Goal: Transaction & Acquisition: Purchase product/service

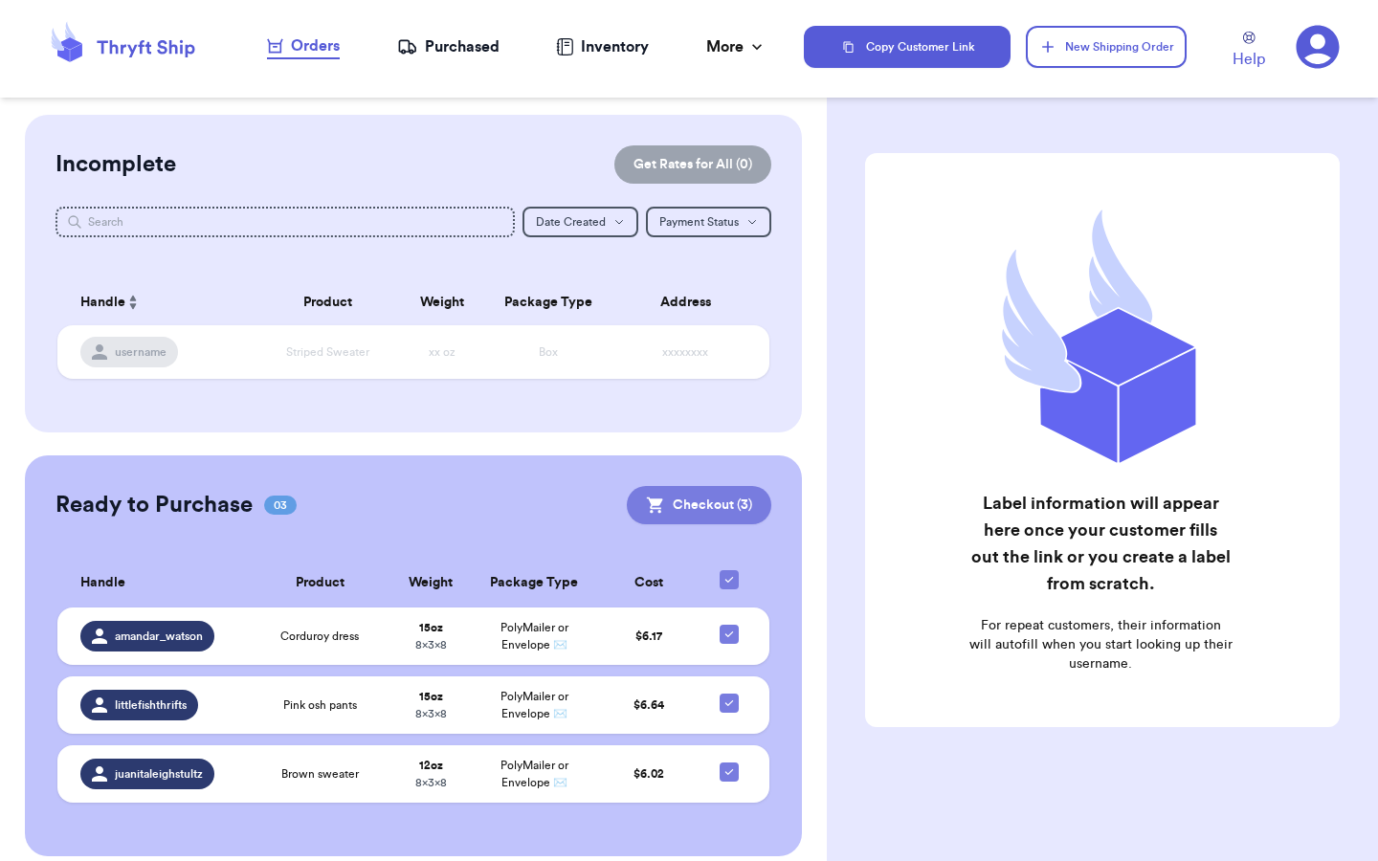
click at [720, 497] on button "Checkout ( 3 )" at bounding box center [699, 505] width 144 height 38
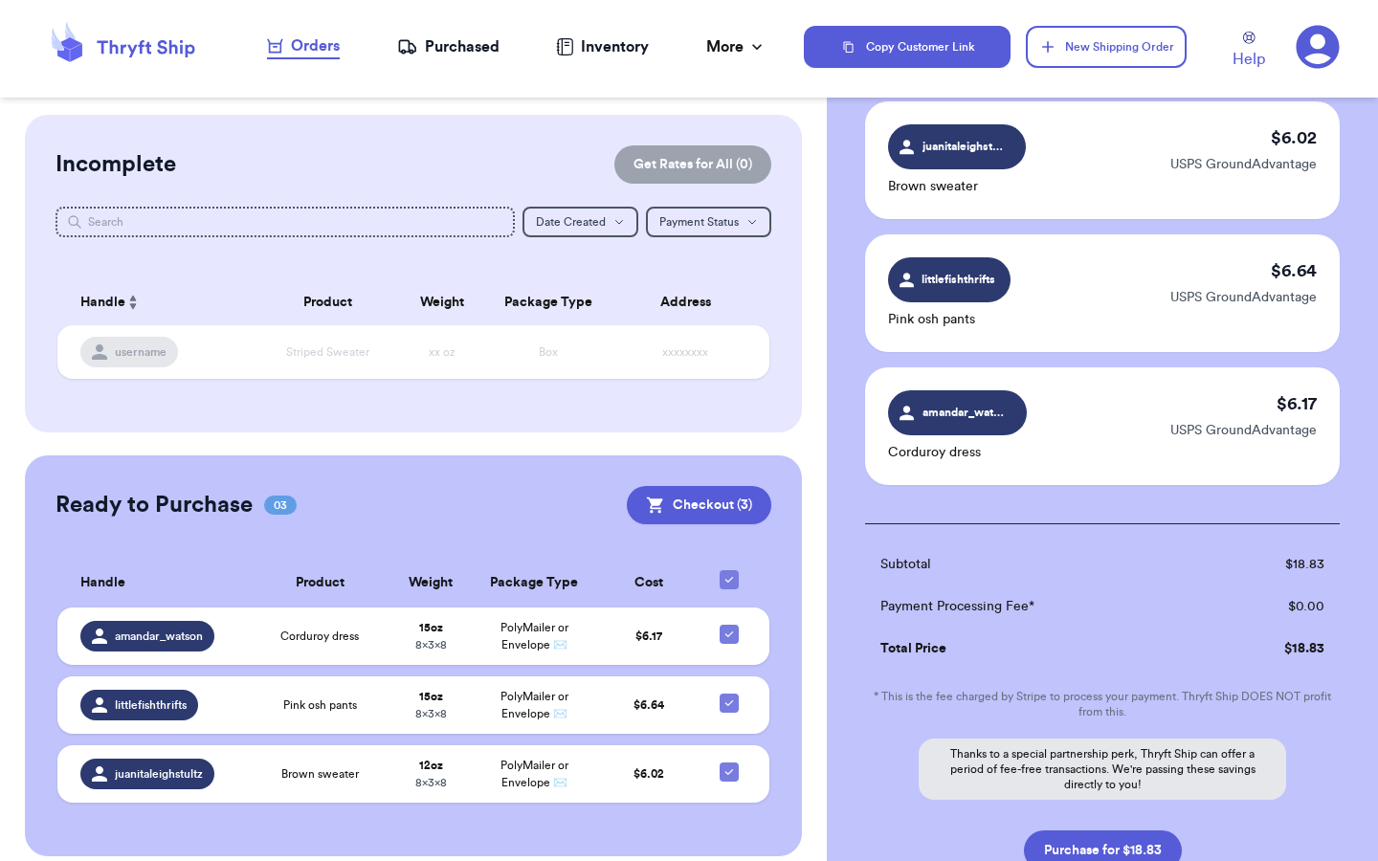
scroll to position [141, 0]
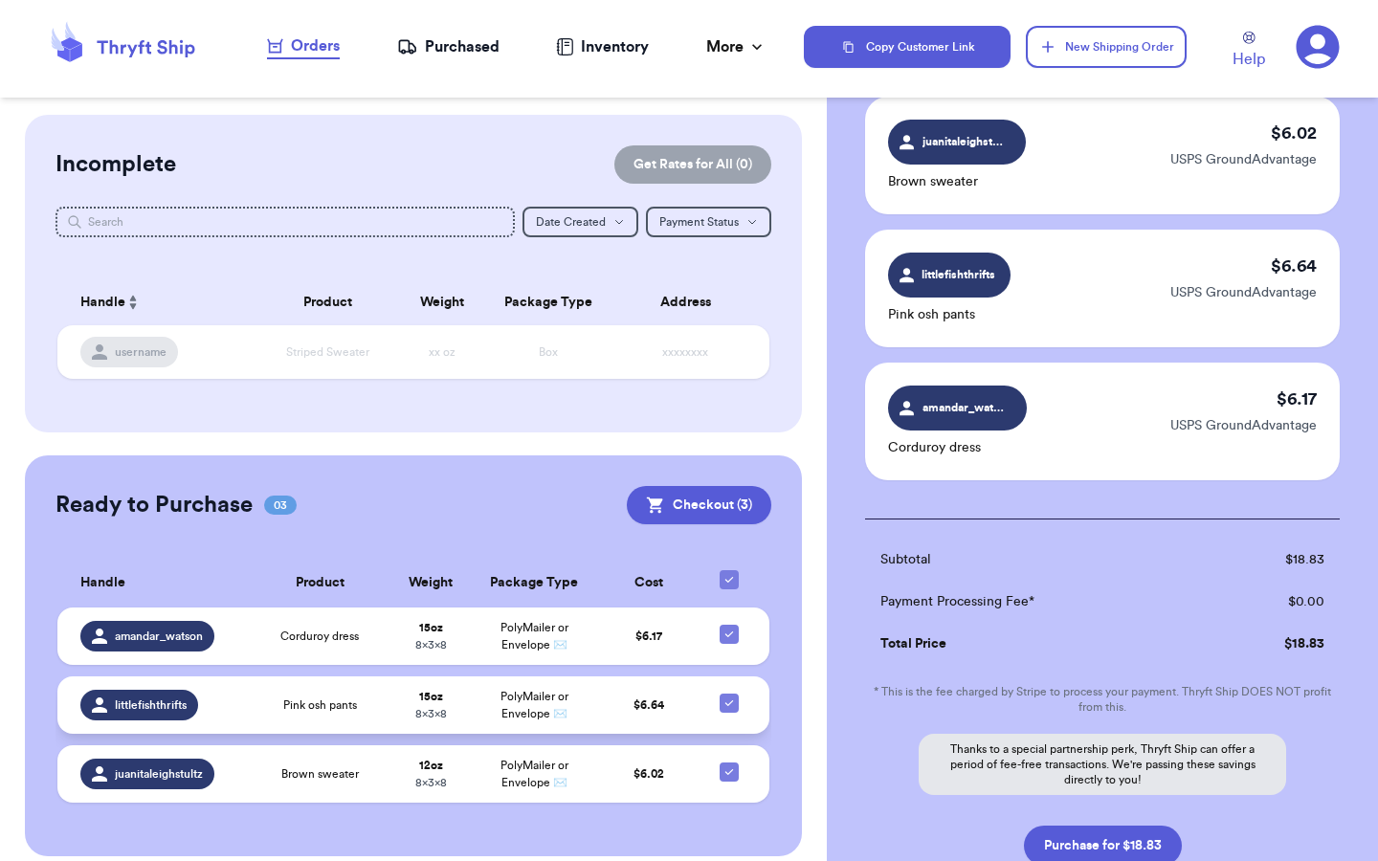
click at [736, 709] on icon at bounding box center [728, 703] width 15 height 15
click at [729, 694] on input "checkbox" at bounding box center [728, 693] width 1 height 1
checkbox input "false"
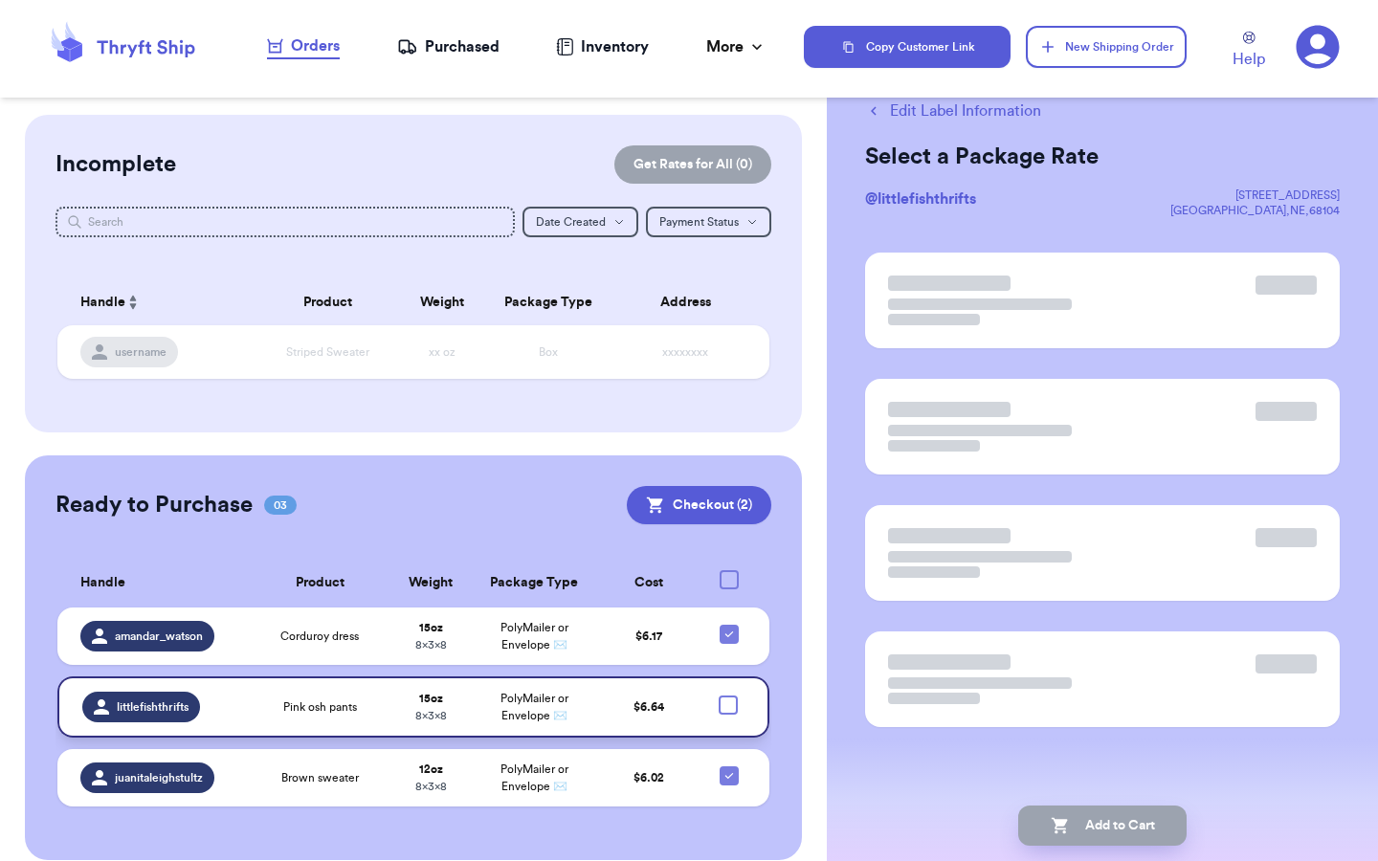
scroll to position [0, 0]
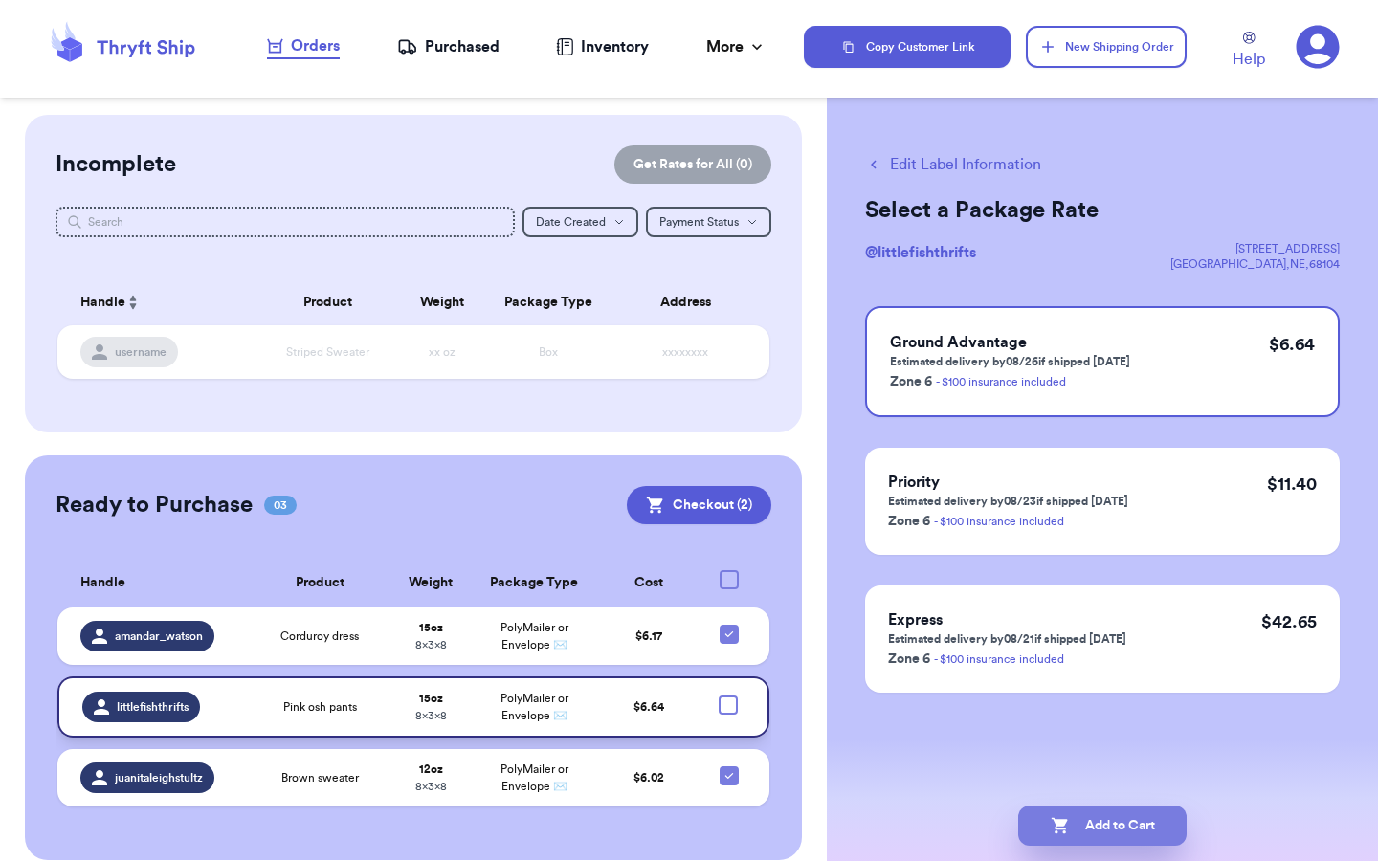
click at [1115, 829] on button "Add to Cart" at bounding box center [1102, 826] width 168 height 40
checkbox input "true"
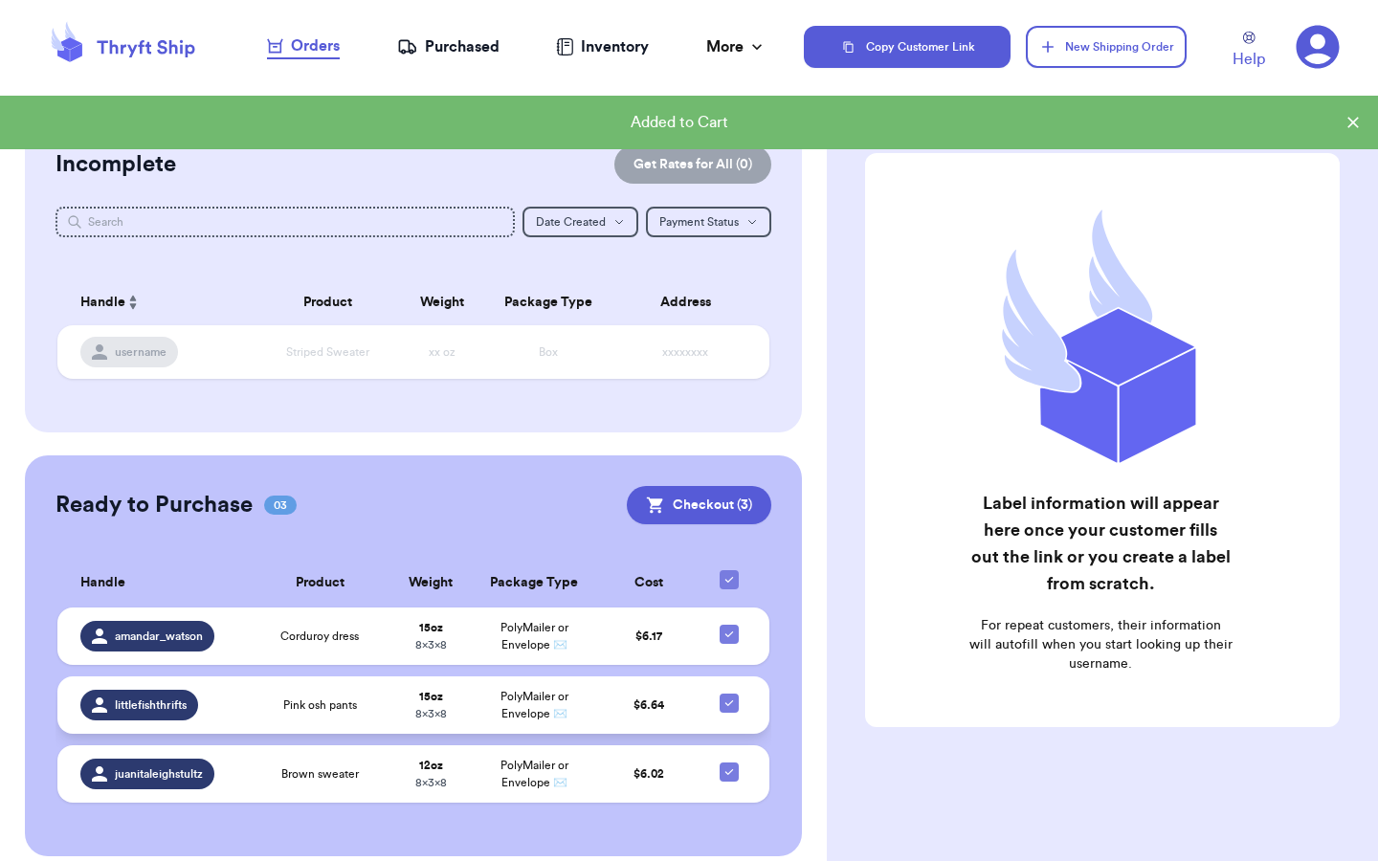
click at [1351, 128] on icon at bounding box center [1352, 122] width 19 height 19
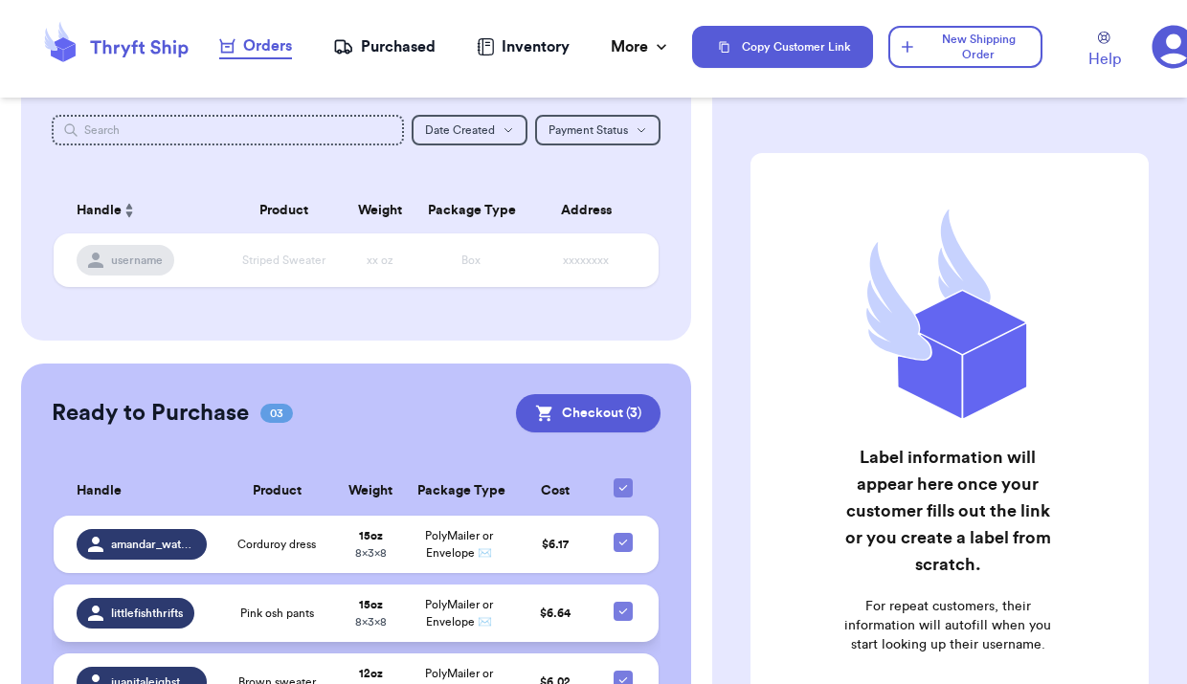
scroll to position [95, 0]
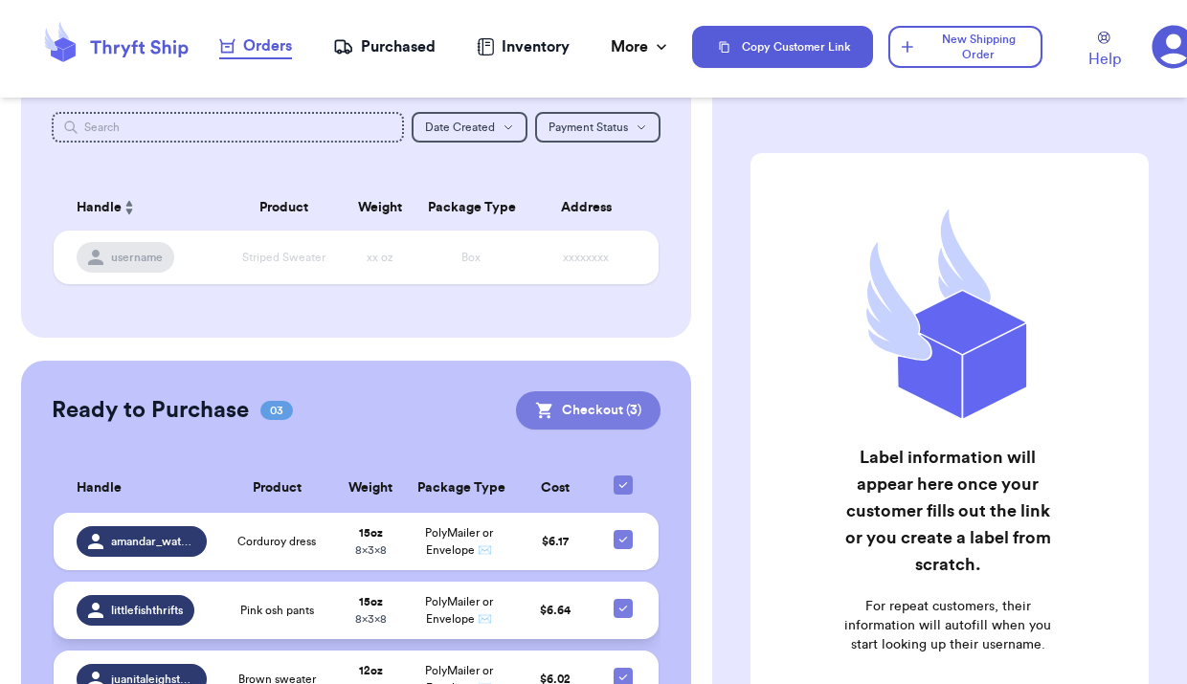
click at [602, 423] on button "Checkout ( 3 )" at bounding box center [588, 410] width 144 height 38
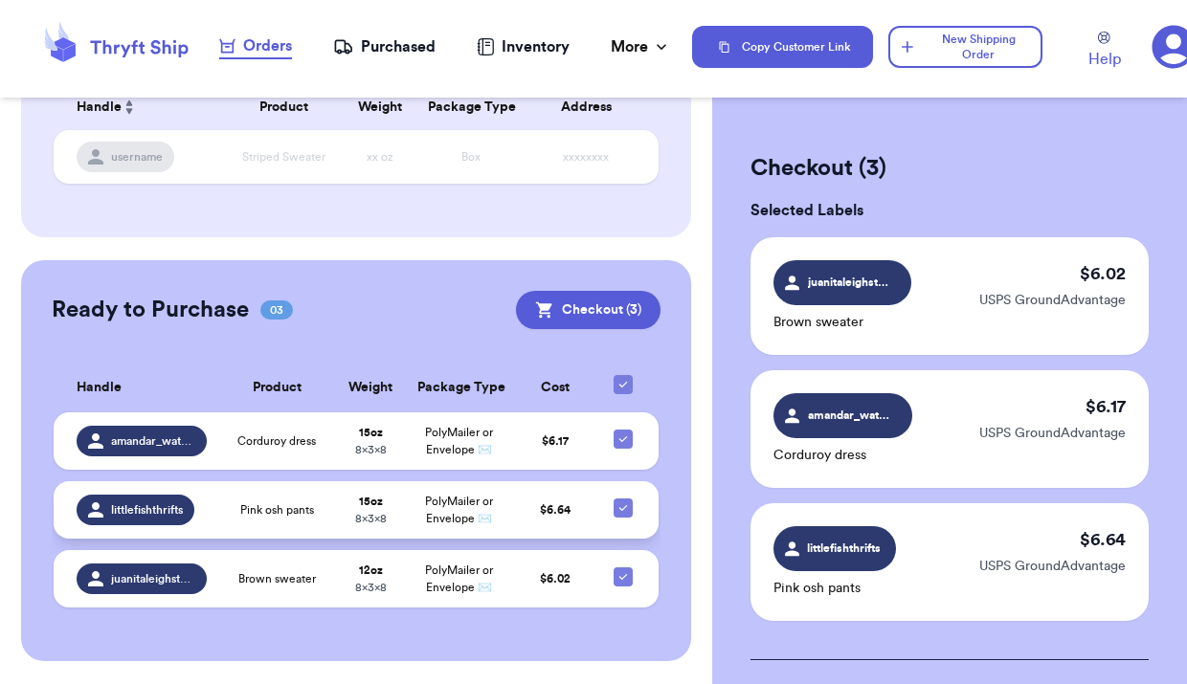
scroll to position [194, 0]
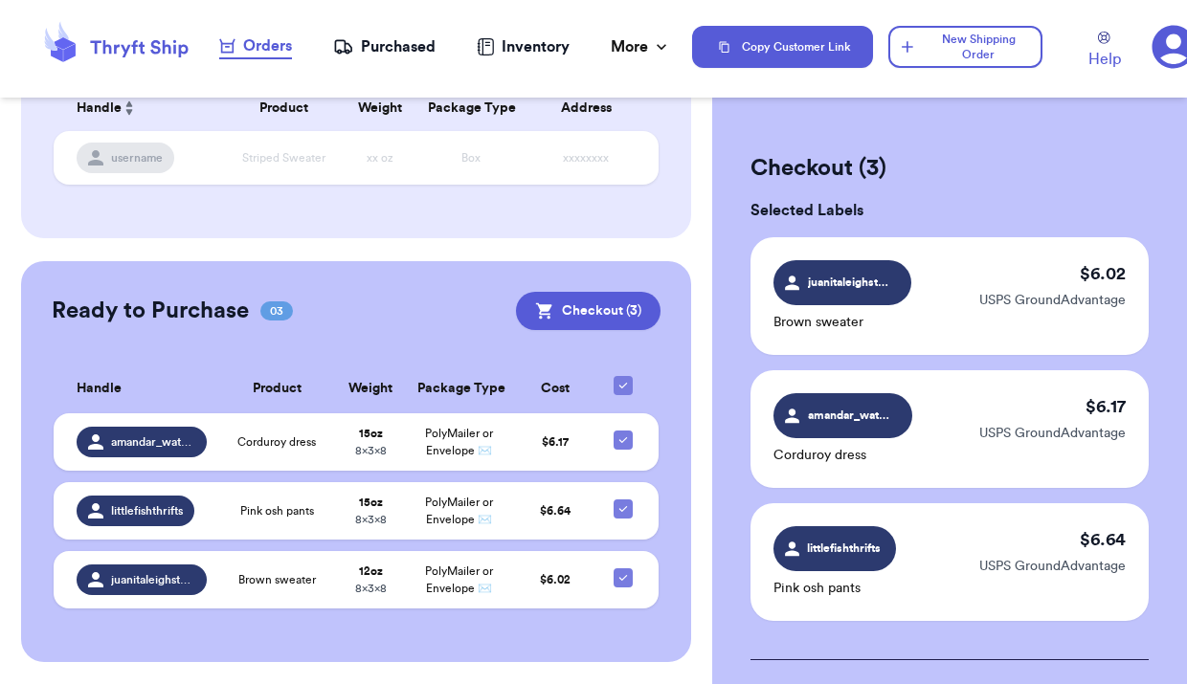
click at [626, 517] on icon at bounding box center [622, 508] width 15 height 15
click at [623, 499] on input "checkbox" at bounding box center [622, 499] width 1 height 1
checkbox input "false"
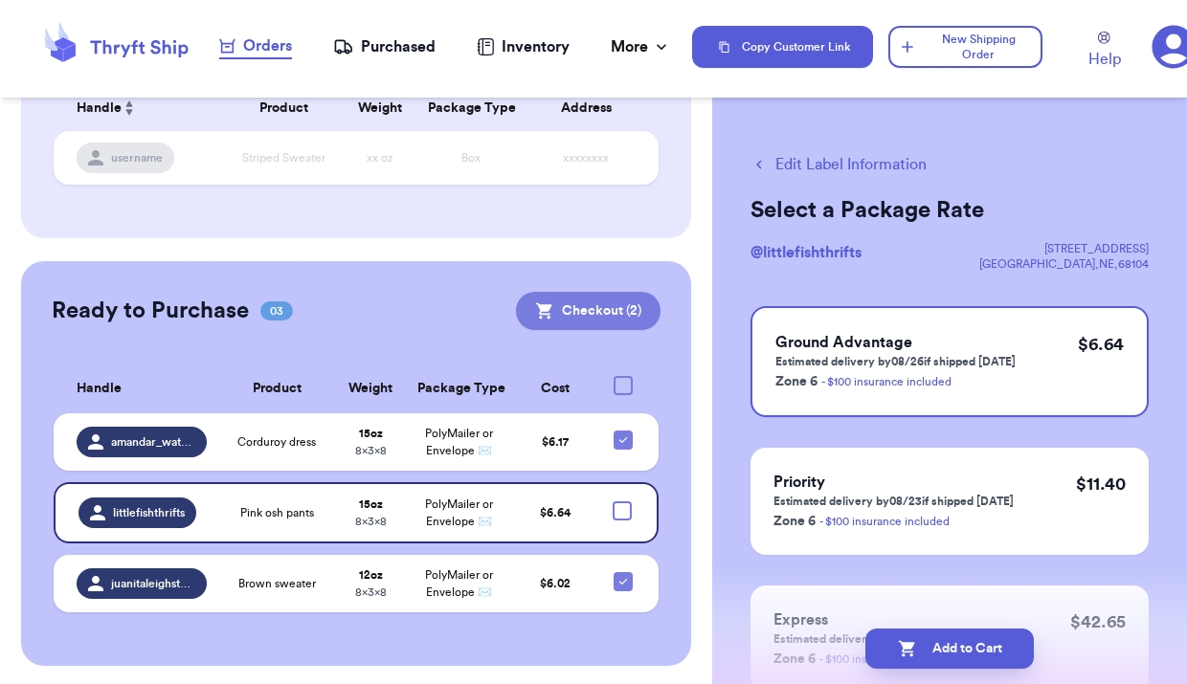
click at [596, 306] on button "Checkout ( 2 )" at bounding box center [588, 311] width 144 height 38
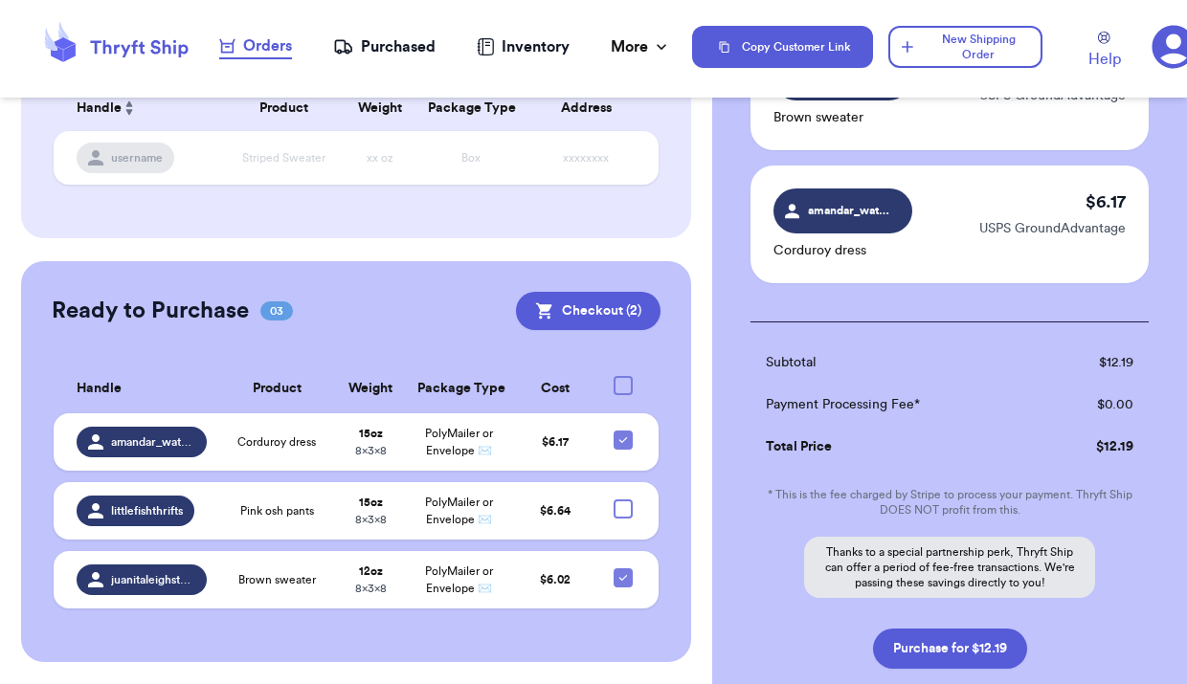
scroll to position [207, 0]
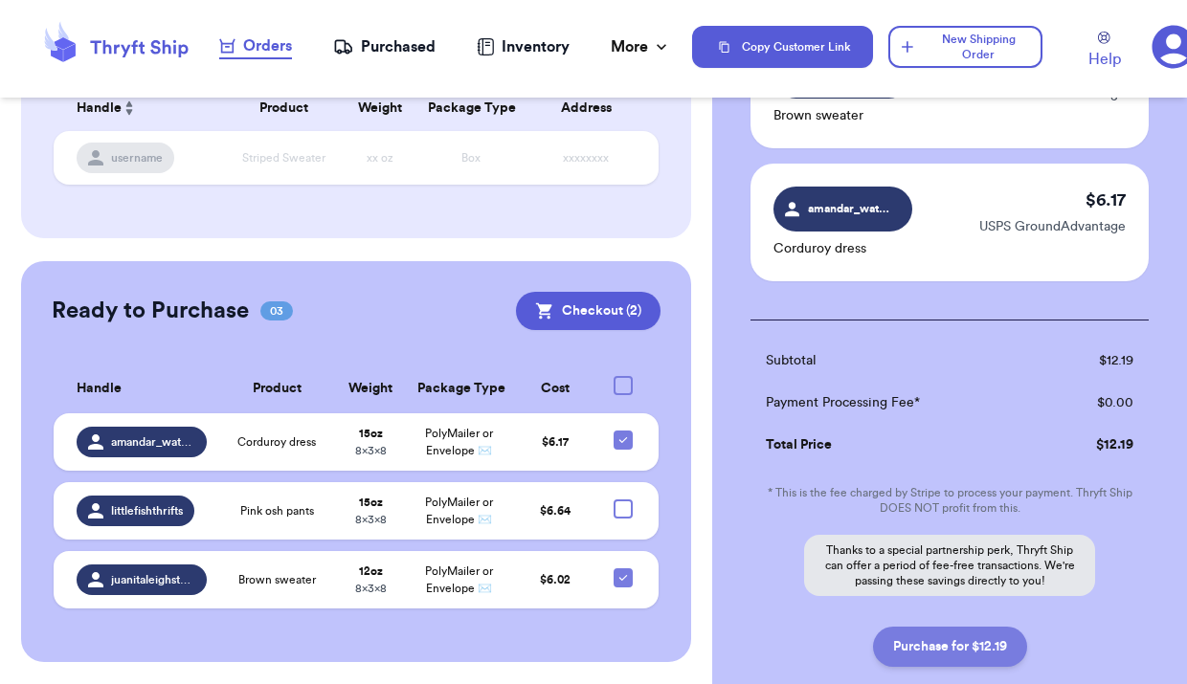
click at [1003, 653] on button "Purchase for $12.19" at bounding box center [950, 647] width 154 height 40
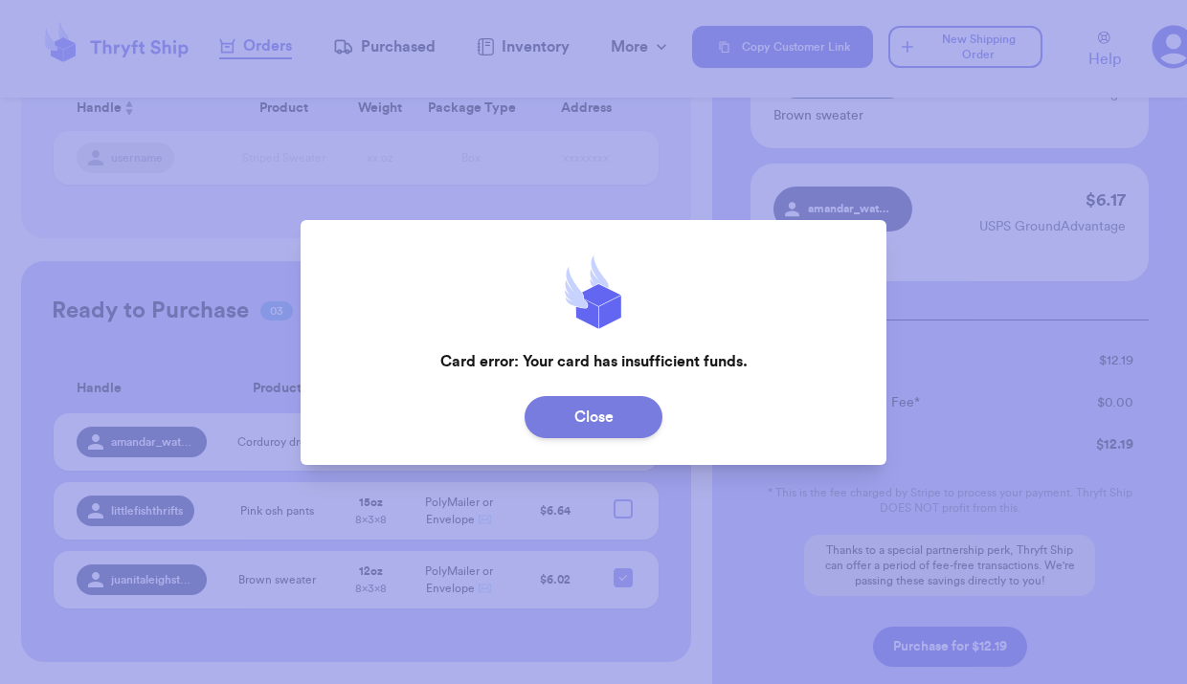
click at [614, 409] on button "Close" at bounding box center [593, 417] width 138 height 42
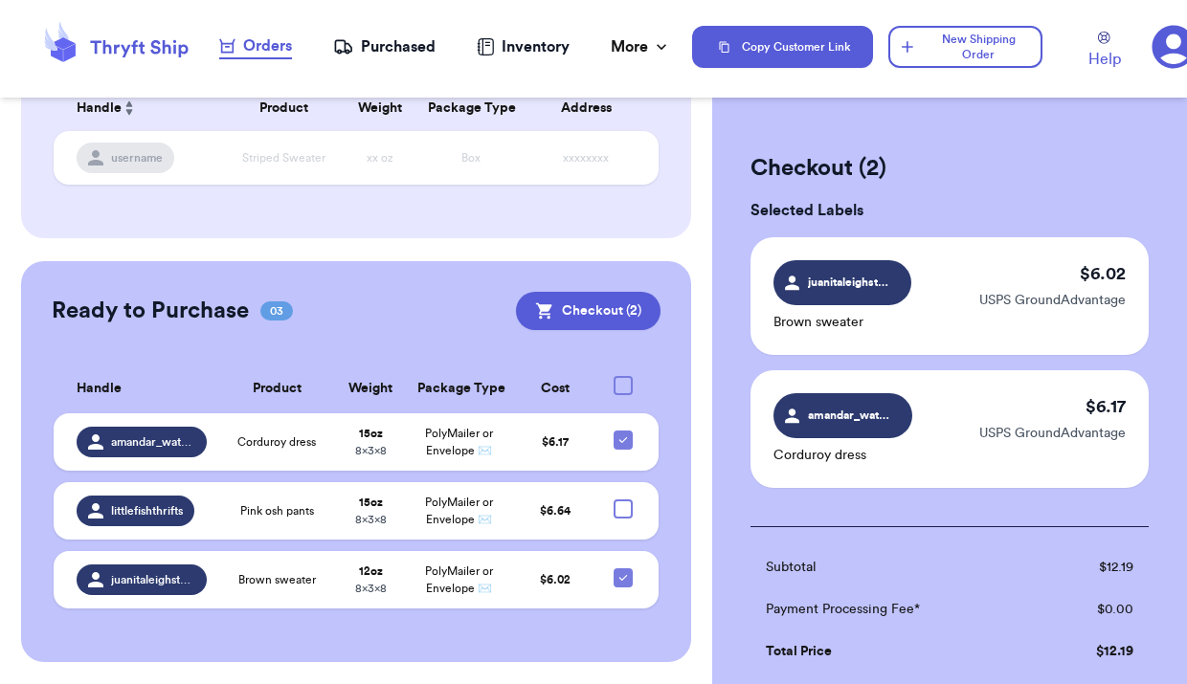
scroll to position [0, 0]
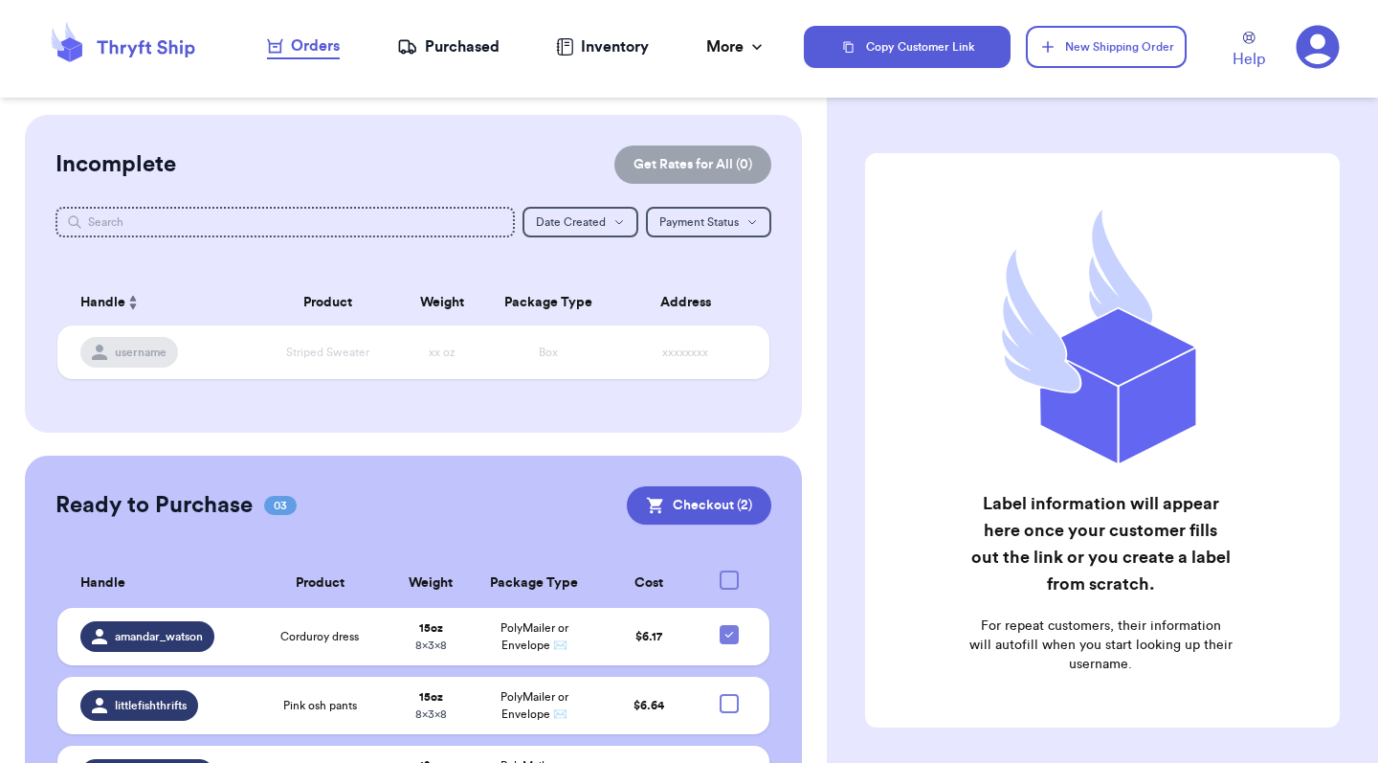
click at [1335, 53] on icon at bounding box center [1318, 47] width 43 height 43
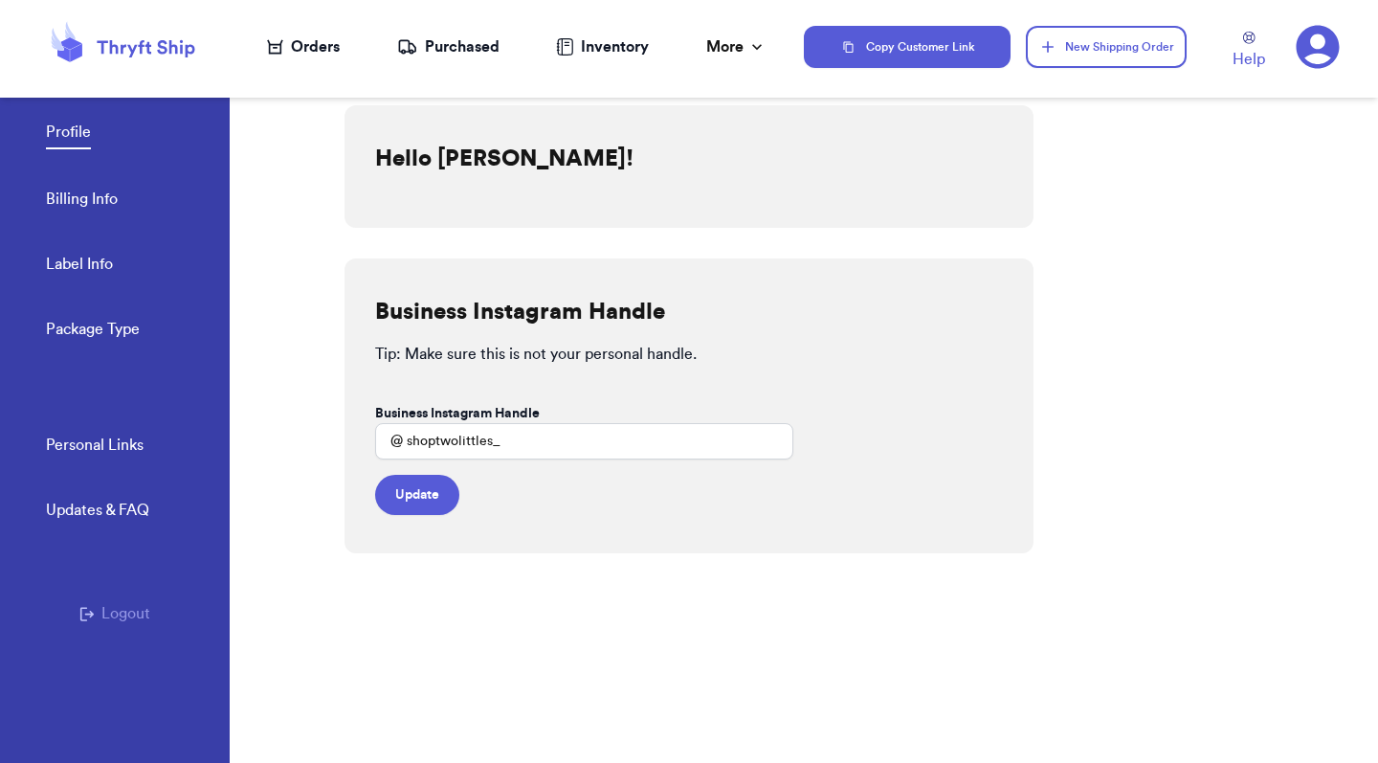
click at [94, 182] on div "Profile Billing Info Label Info Package Type" at bounding box center [138, 225] width 184 height 316
click at [90, 197] on link "Billing Info" at bounding box center [82, 201] width 72 height 27
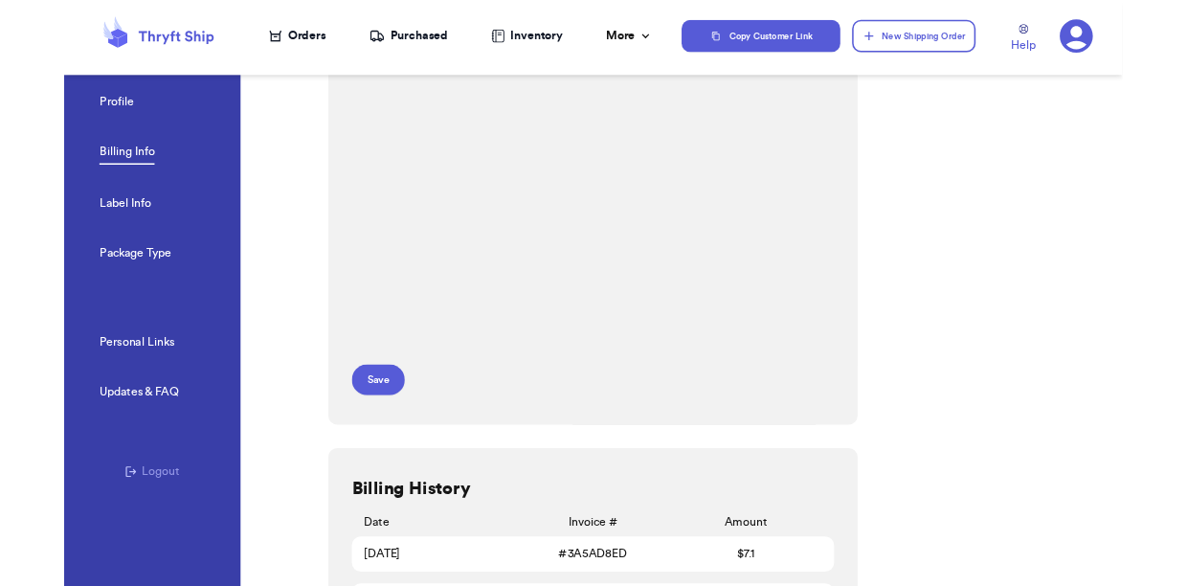
scroll to position [310, 0]
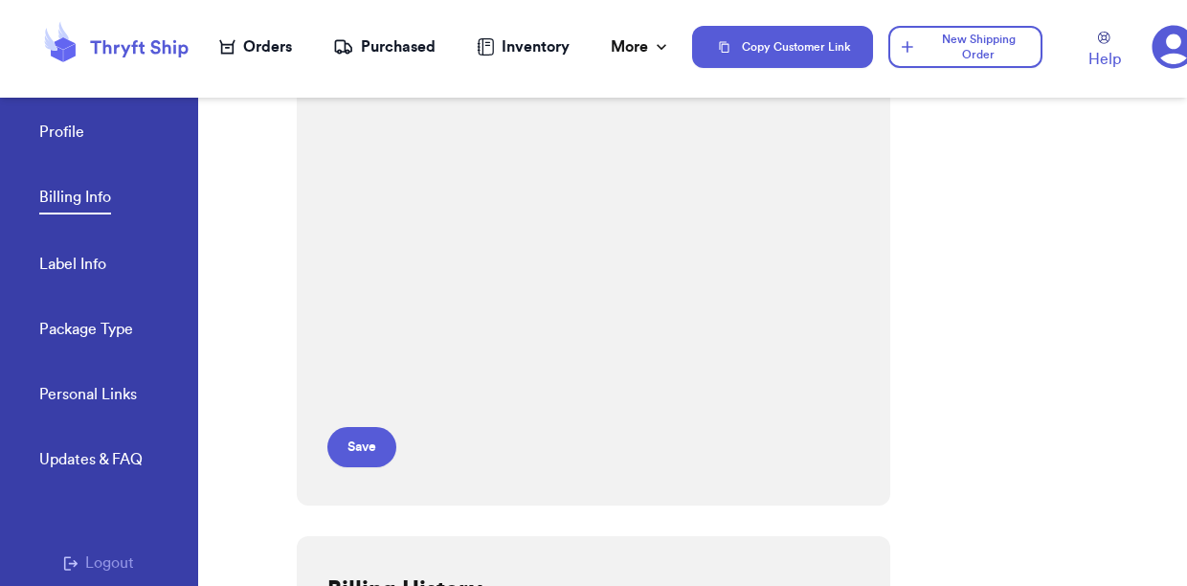
click at [268, 47] on div "Orders" at bounding box center [255, 46] width 73 height 23
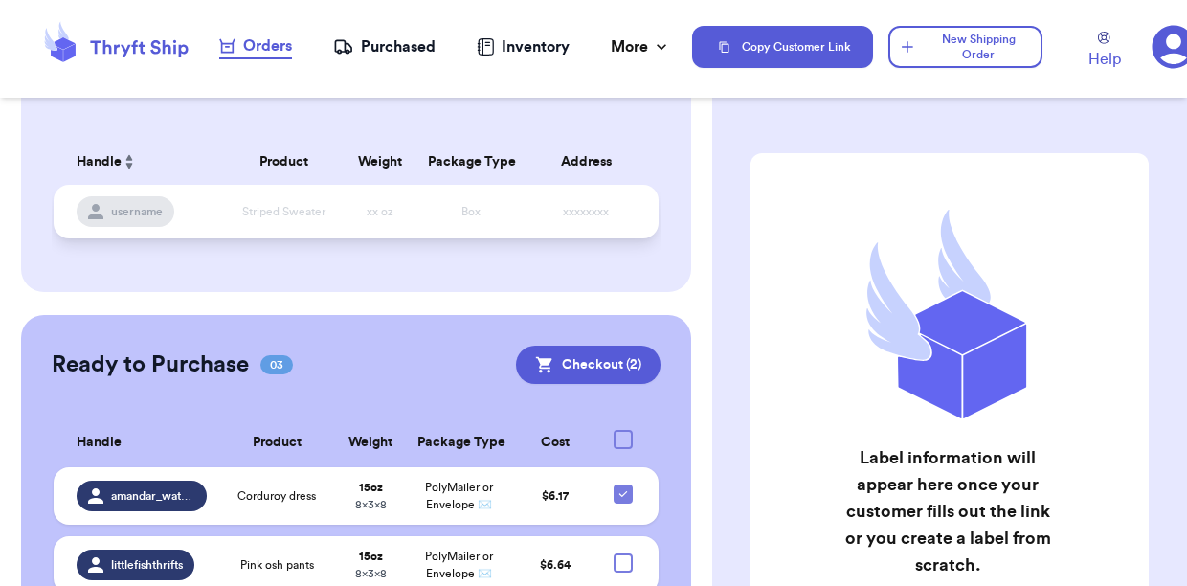
scroll to position [176, 0]
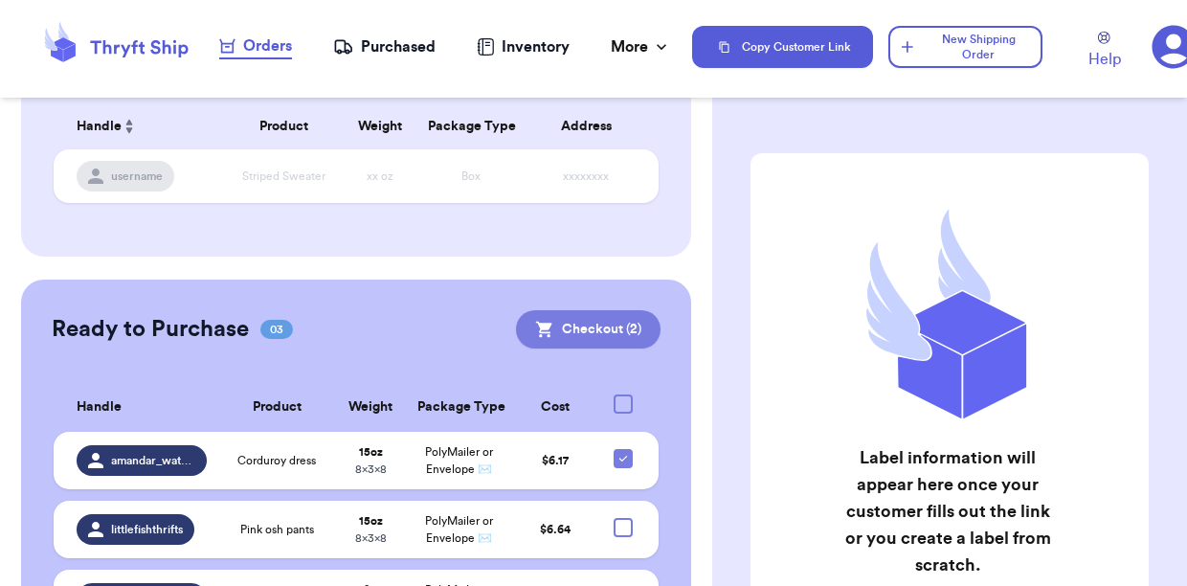
click at [587, 335] on button "Checkout ( 2 )" at bounding box center [588, 329] width 144 height 38
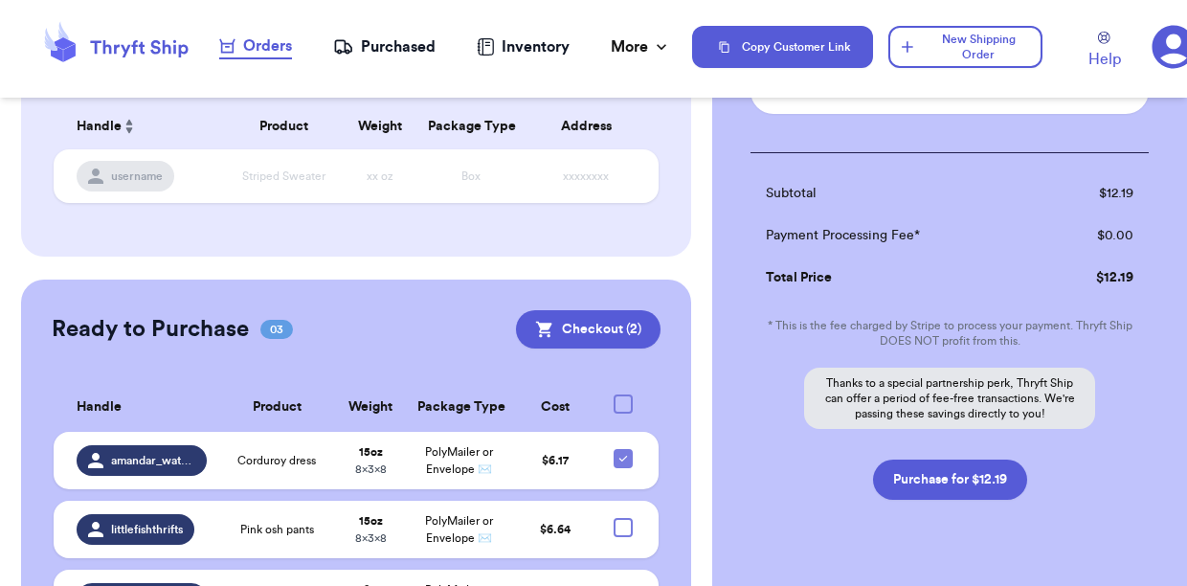
scroll to position [375, 0]
click at [987, 479] on button "Purchase for $12.19" at bounding box center [950, 478] width 154 height 40
checkbox input "false"
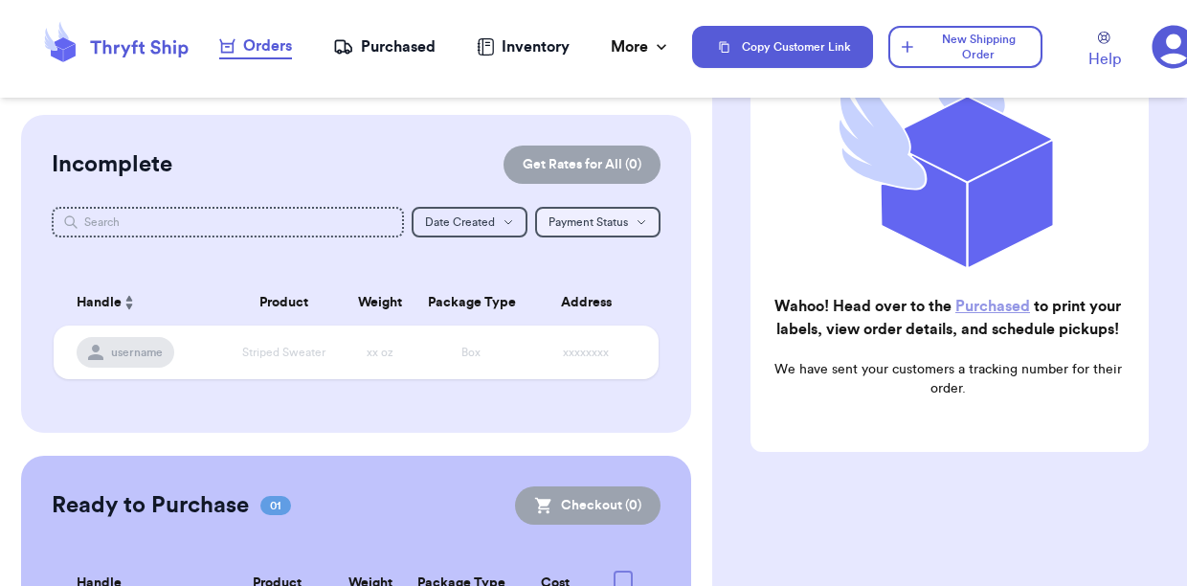
scroll to position [0, 0]
click at [388, 49] on div "Purchased" at bounding box center [384, 46] width 102 height 23
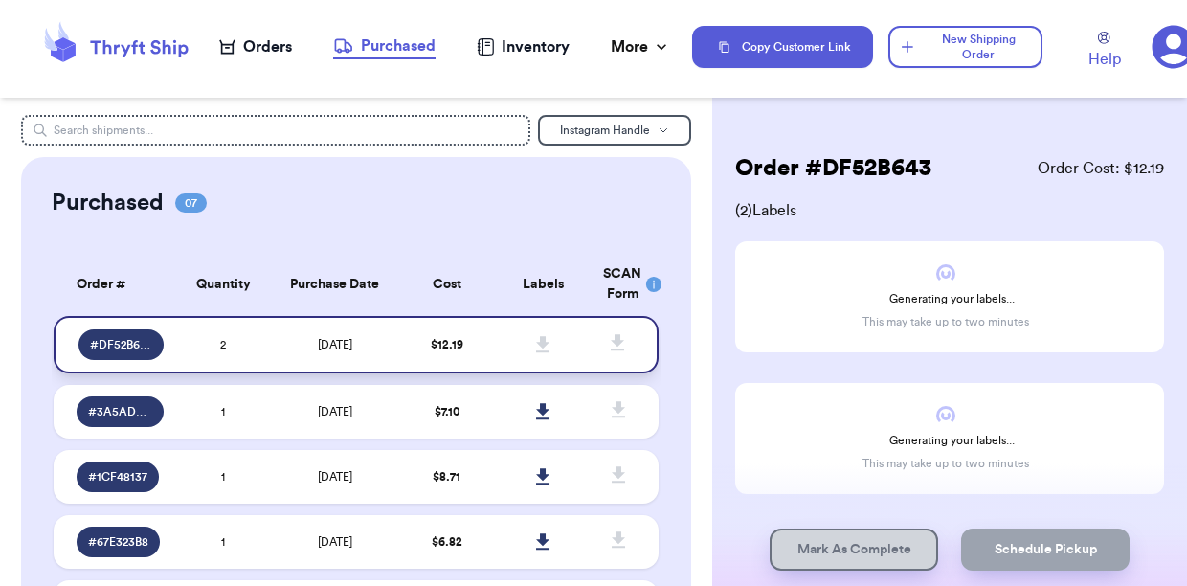
click at [482, 358] on td "$ 12.19" at bounding box center [446, 344] width 97 height 57
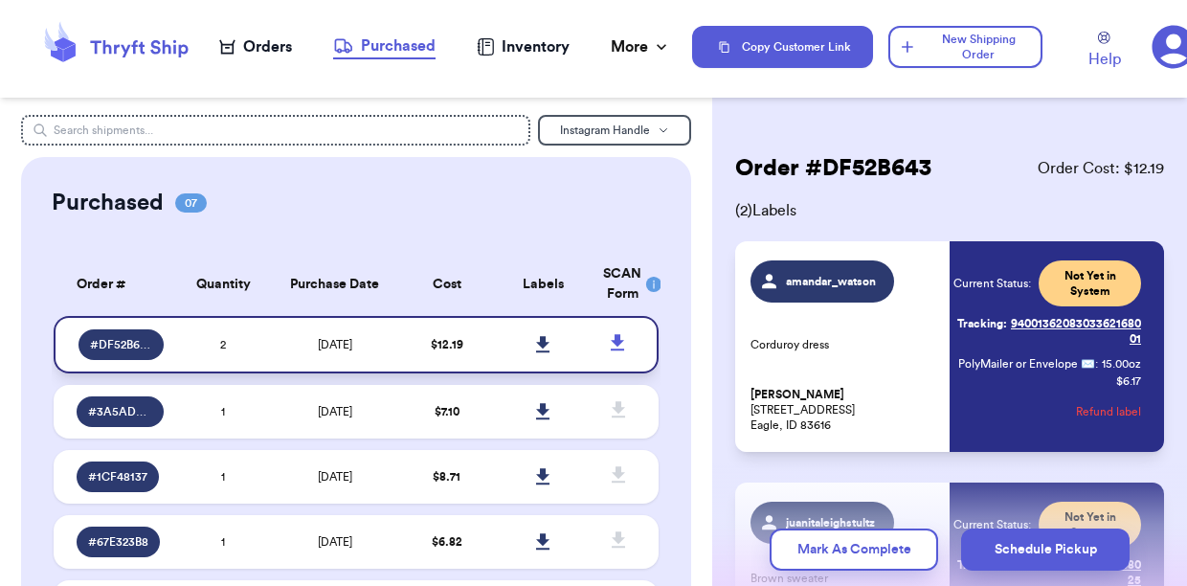
click at [541, 352] on icon at bounding box center [542, 344] width 13 height 16
